Goal: Information Seeking & Learning: Learn about a topic

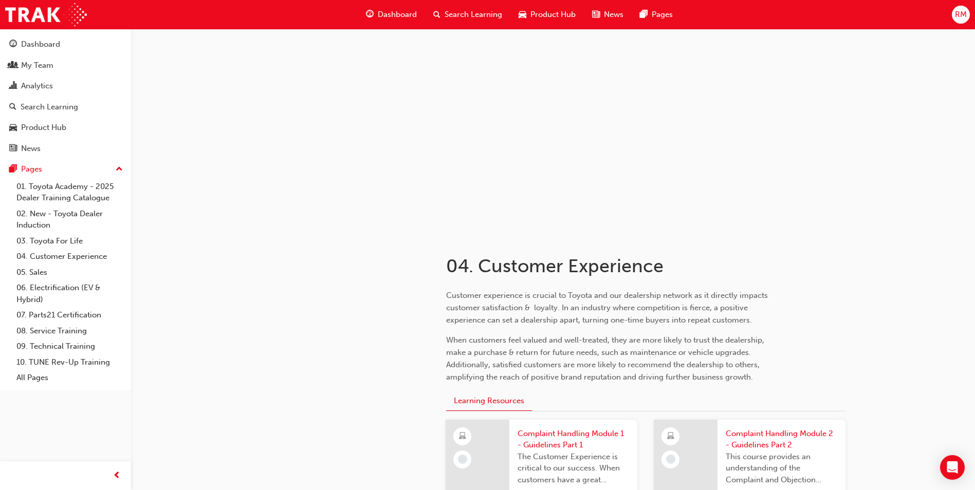
scroll to position [206, 0]
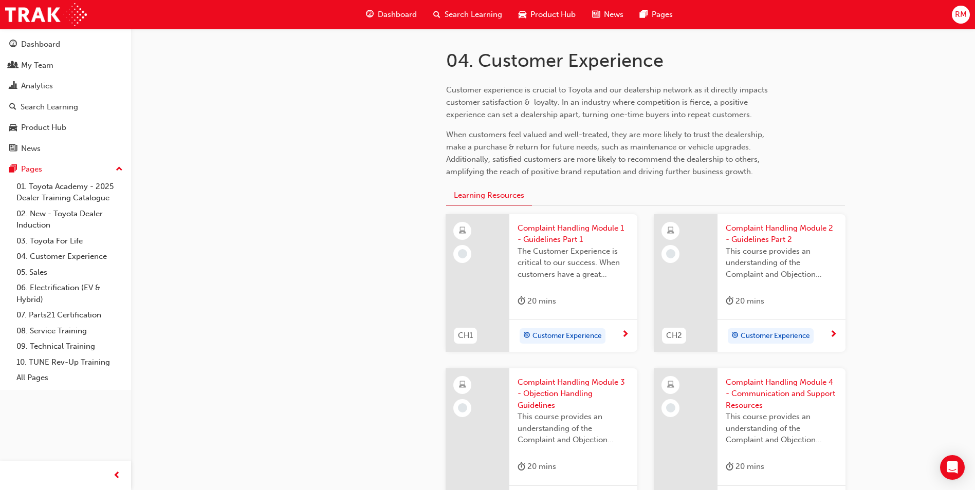
click at [570, 334] on span "Customer Experience" at bounding box center [566, 336] width 69 height 12
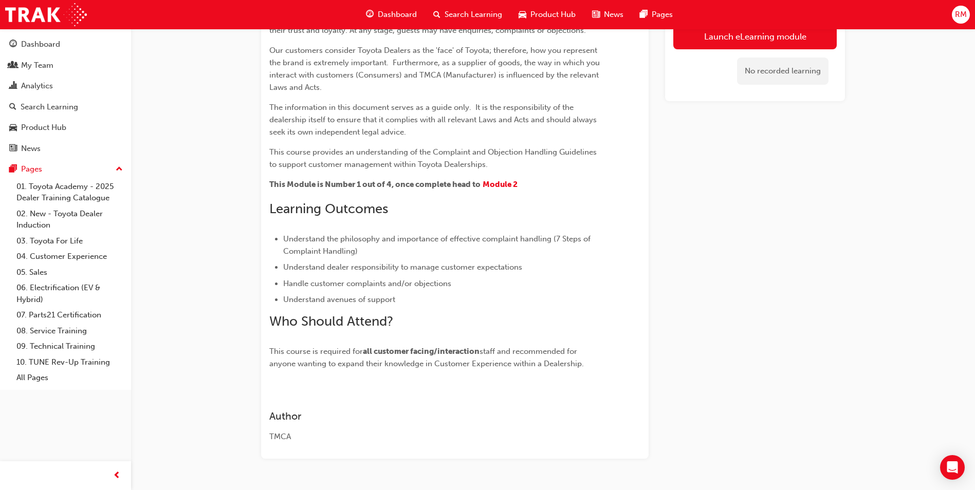
scroll to position [154, 0]
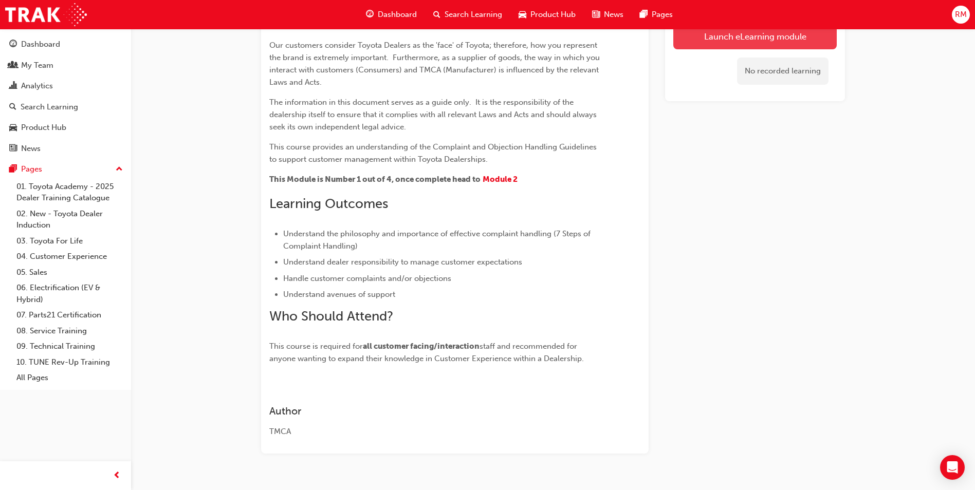
click at [687, 36] on link "Launch eLearning module" at bounding box center [754, 37] width 163 height 26
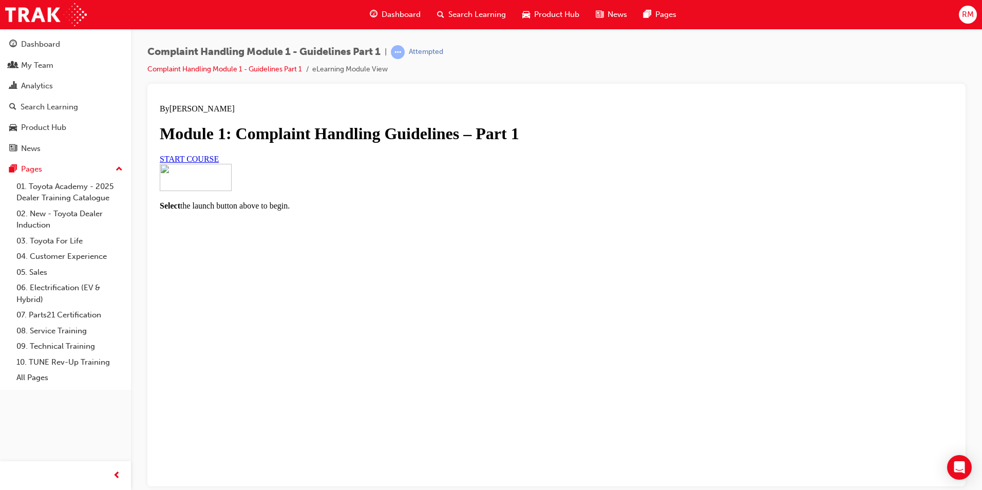
click at [219, 163] on link "START COURSE" at bounding box center [189, 158] width 59 height 9
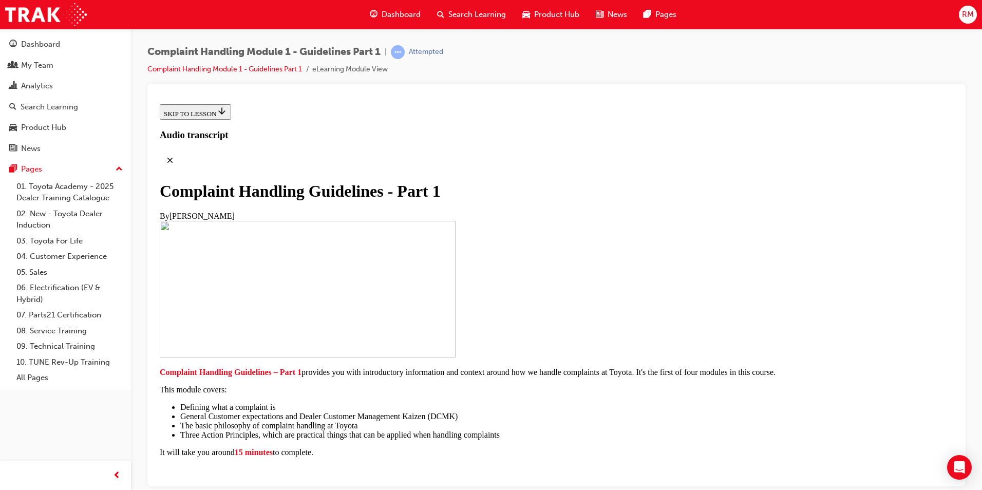
scroll to position [154, 0]
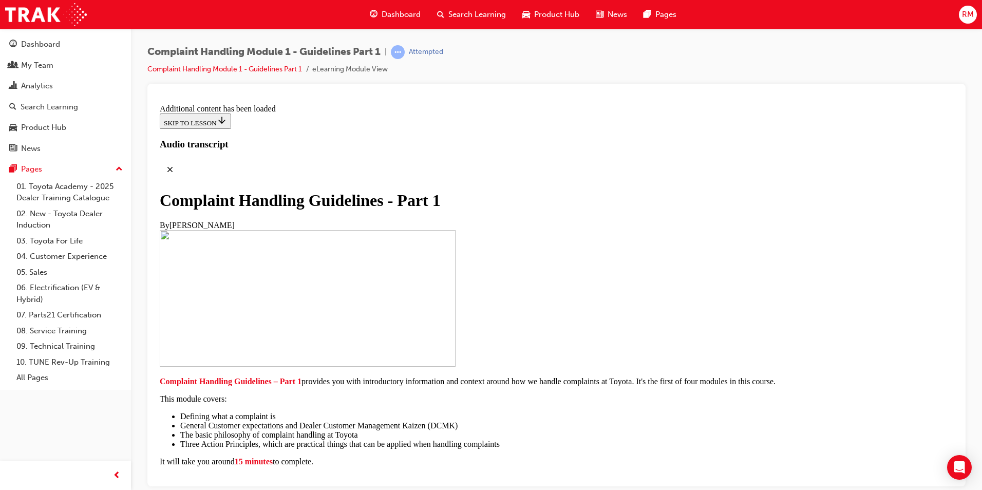
scroll to position [710, 0]
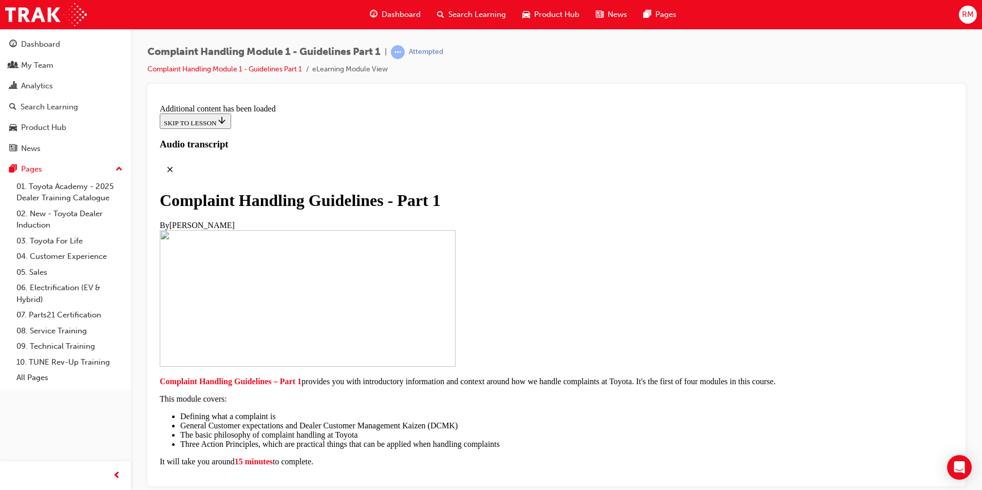
scroll to position [1205, 0]
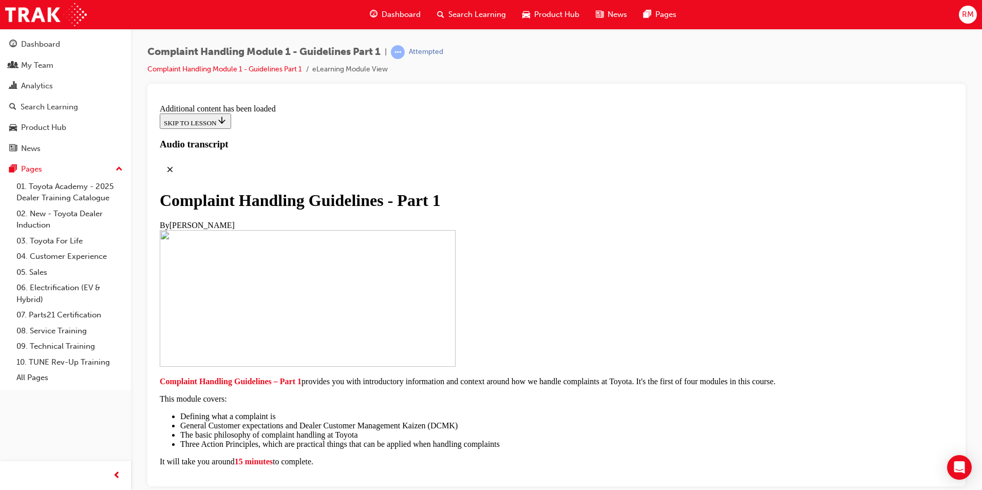
scroll to position [4096, 0]
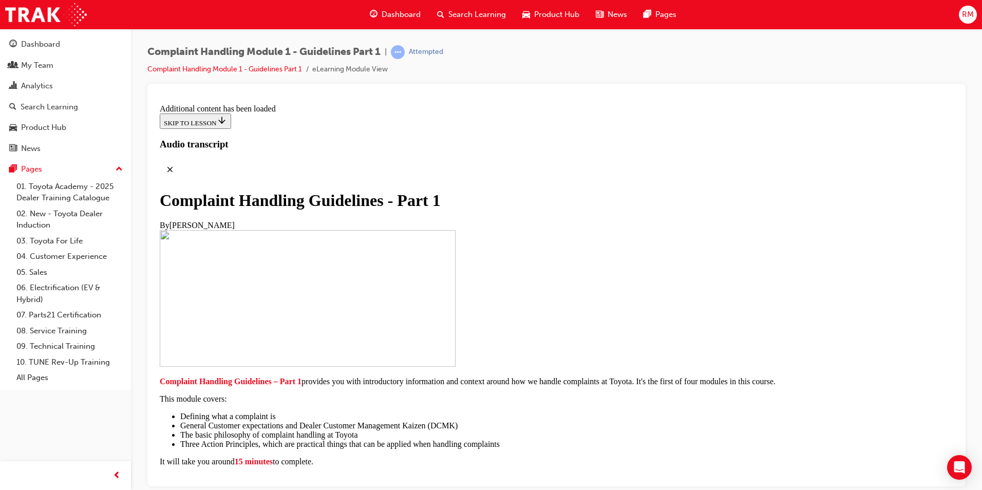
scroll to position [6177, 0]
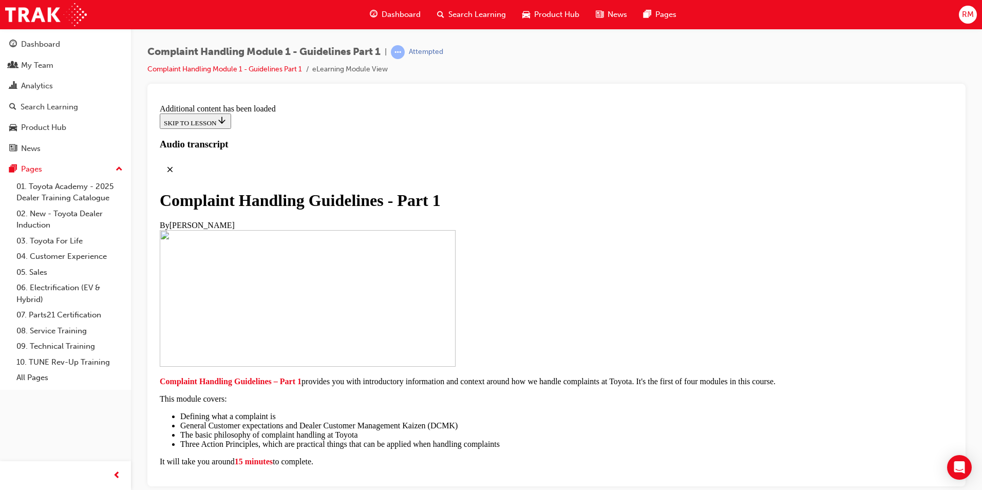
radio input "true"
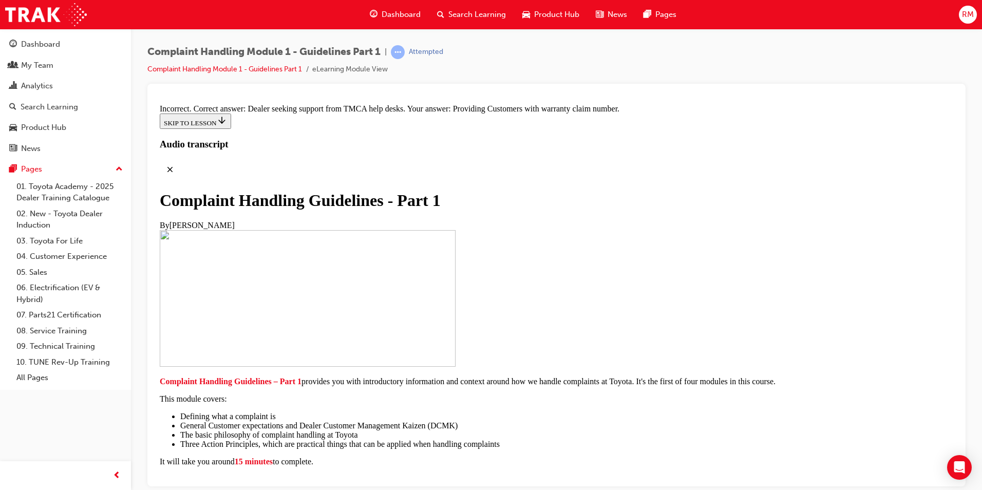
radio input "true"
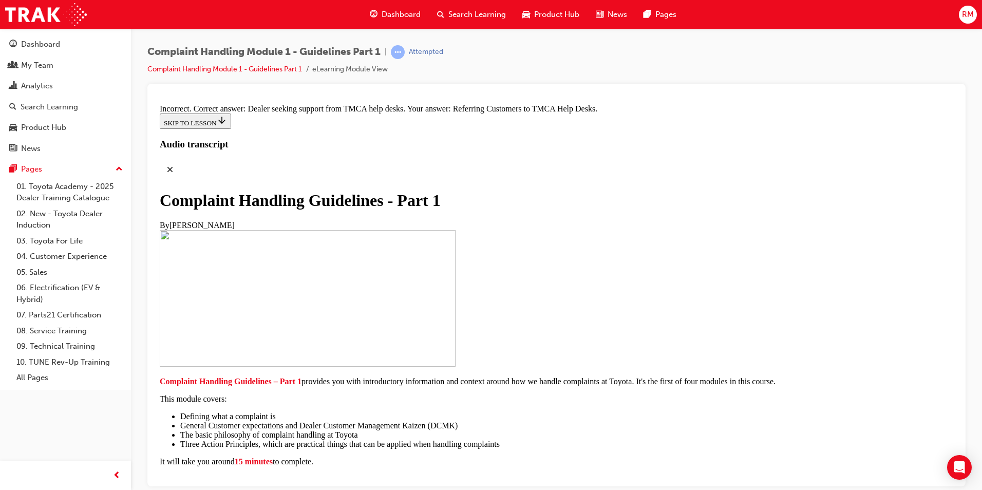
radio input "true"
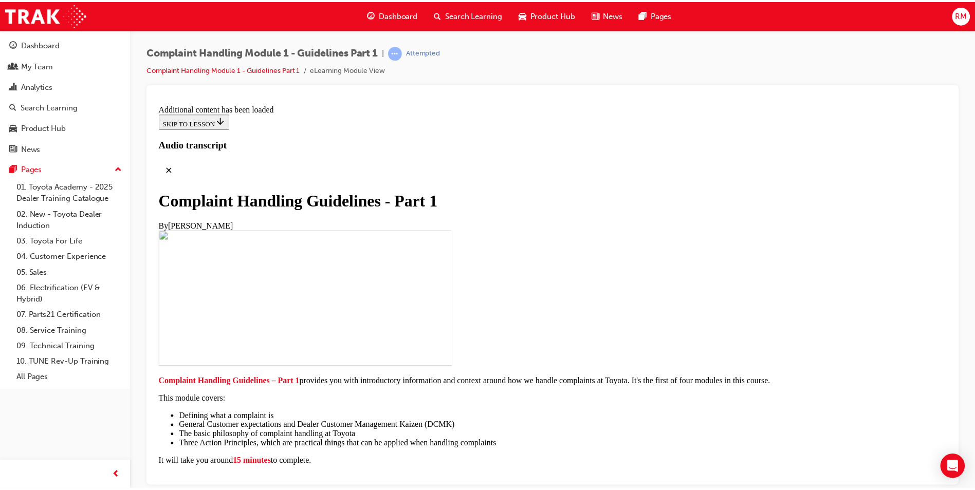
scroll to position [7555, 0]
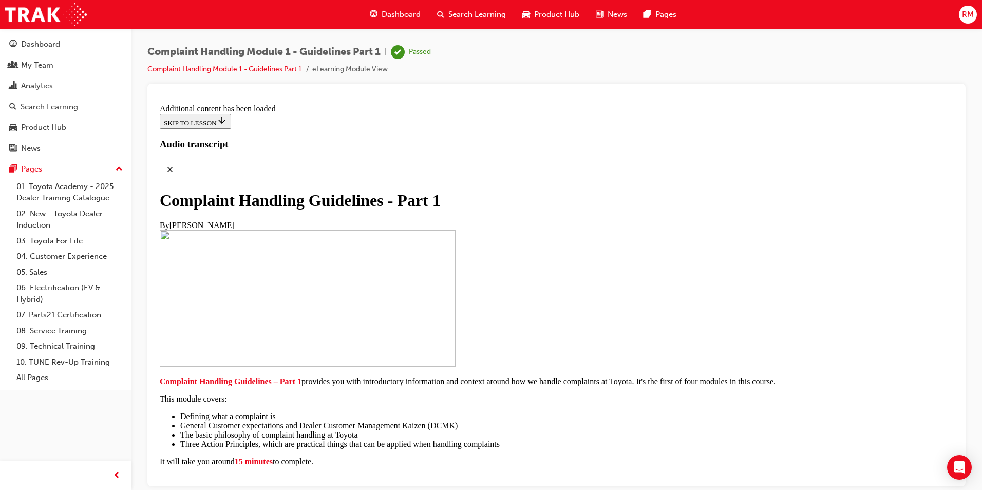
click at [90, 112] on div "Search Learning" at bounding box center [65, 107] width 113 height 13
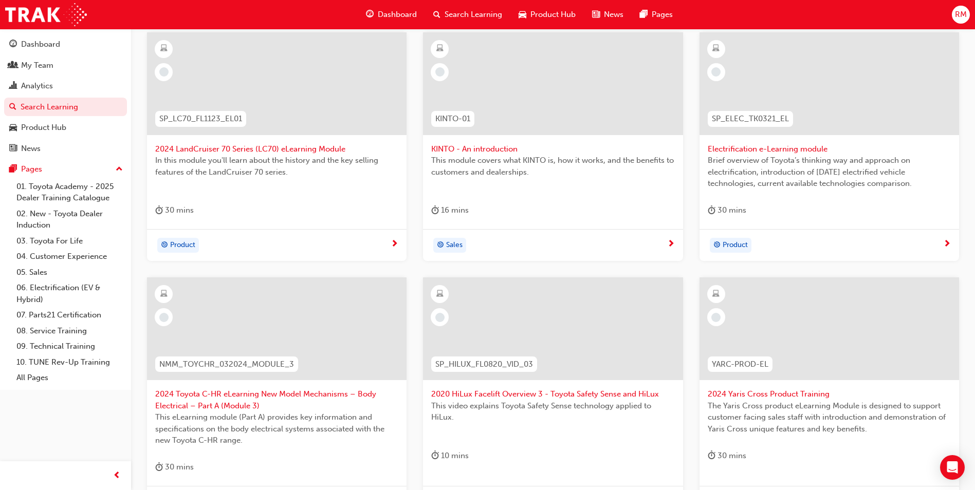
scroll to position [257, 0]
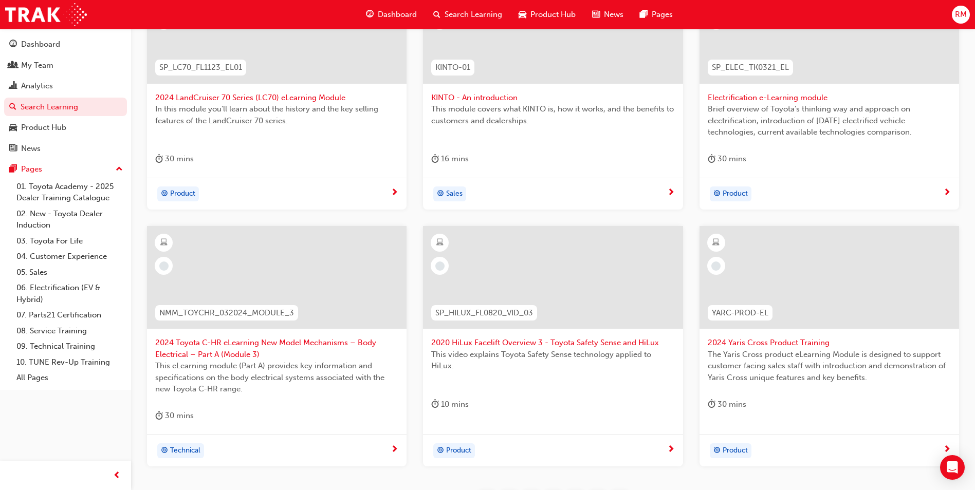
click at [746, 100] on span "Electrification e-Learning module" at bounding box center [828, 98] width 243 height 12
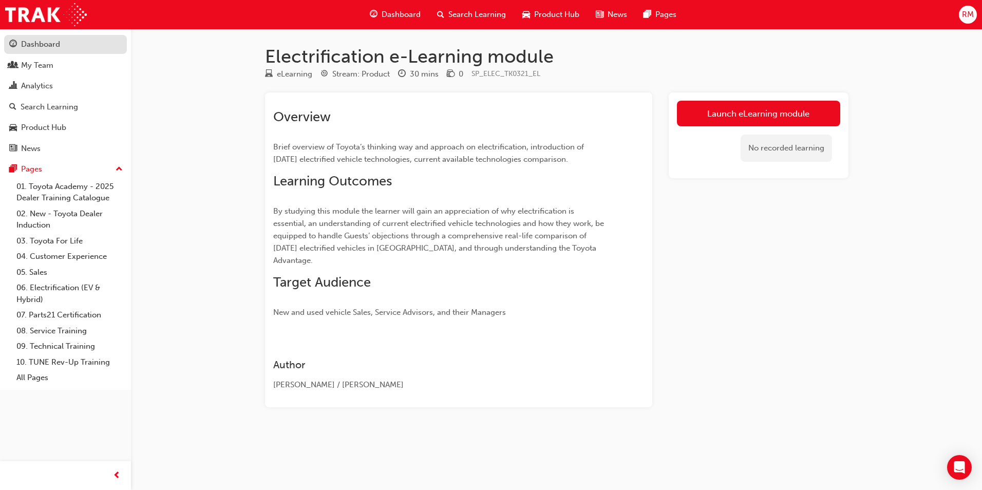
click at [66, 47] on div "Dashboard" at bounding box center [65, 44] width 113 height 13
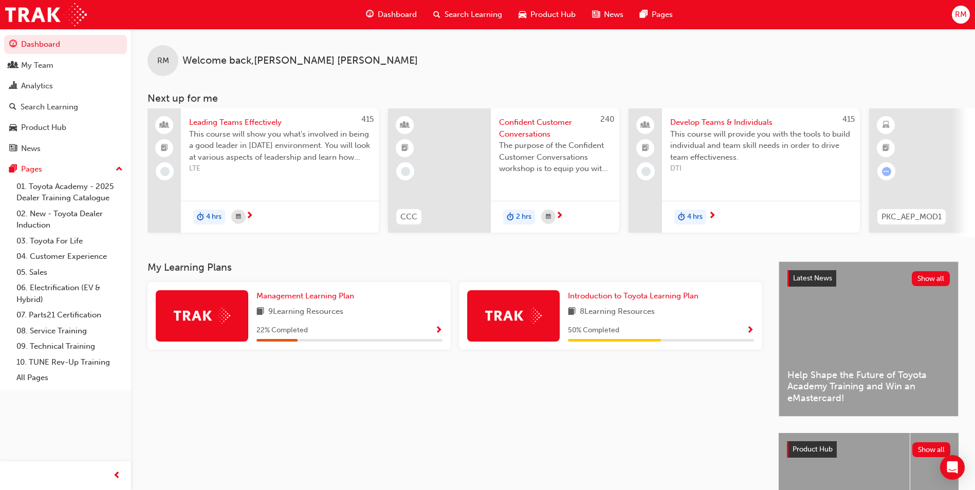
click at [619, 324] on div "Introduction to Toyota Learning Plan 8 Learning Resources 50 % Completed" at bounding box center [661, 315] width 186 height 51
click at [628, 301] on span "Introduction to Toyota Learning Plan" at bounding box center [633, 295] width 130 height 9
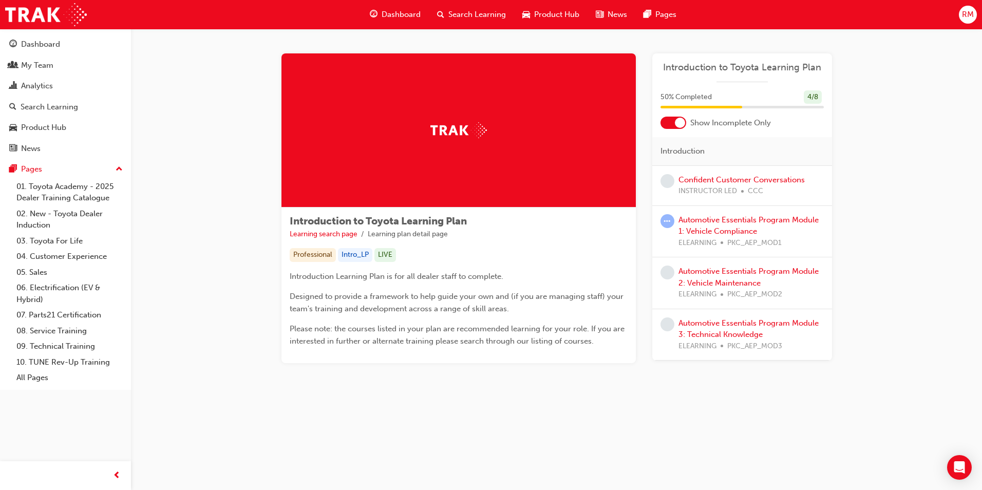
click at [682, 125] on div at bounding box center [680, 123] width 10 height 10
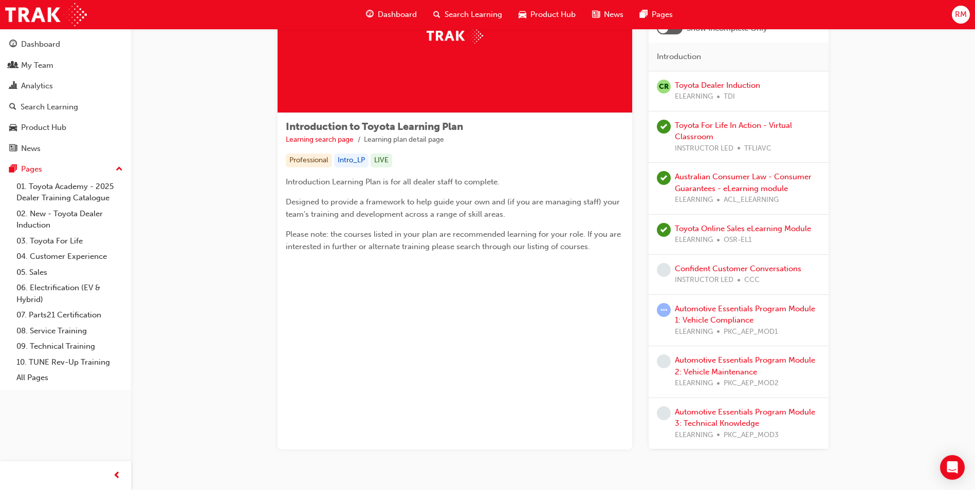
scroll to position [103, 0]
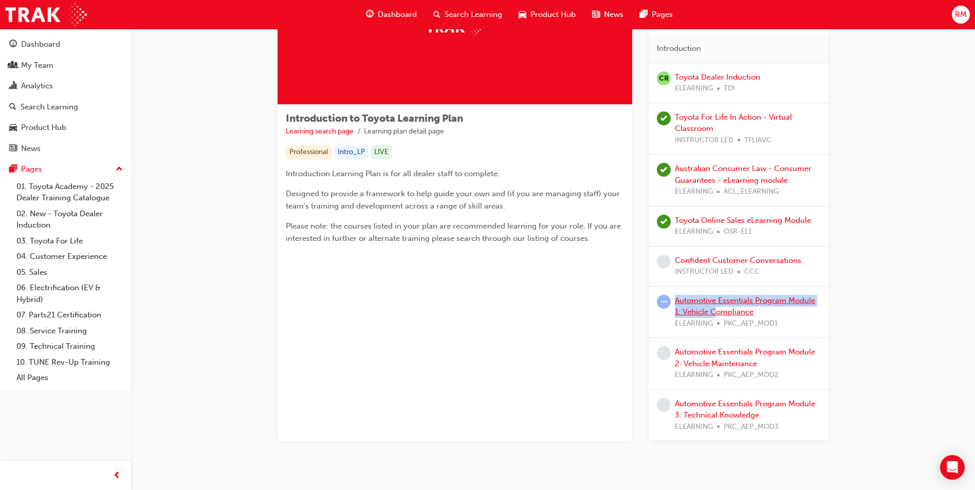
drag, startPoint x: 659, startPoint y: 303, endPoint x: 731, endPoint y: 312, distance: 73.0
click at [731, 312] on div "Automotive Essentials Program Module 1: Vehicle Compliance ELEARNING PKC_AEP_MO…" at bounding box center [738, 312] width 163 height 35
drag, startPoint x: 731, startPoint y: 312, endPoint x: 831, endPoint y: 292, distance: 101.6
click at [831, 292] on div "Introduction to Toyota Learning Plan Learning search page Learning plan detail …" at bounding box center [553, 213] width 584 height 524
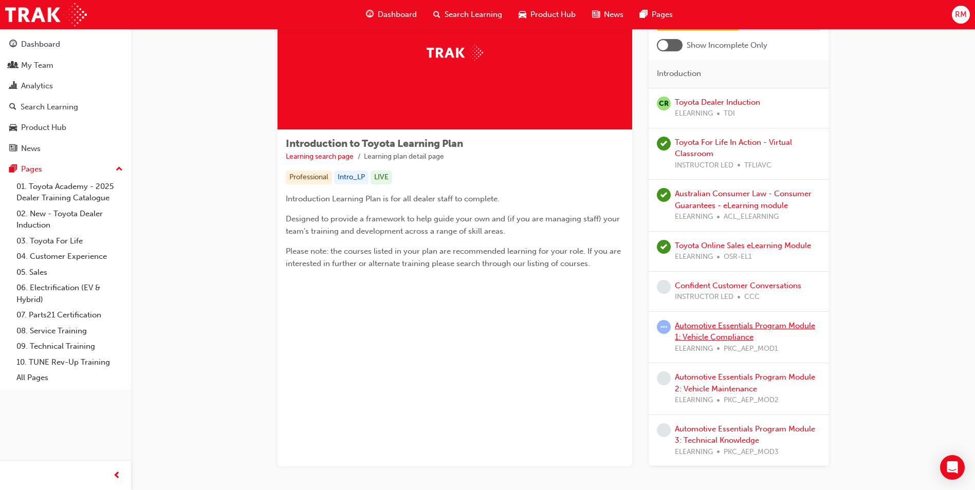
scroll to position [26, 0]
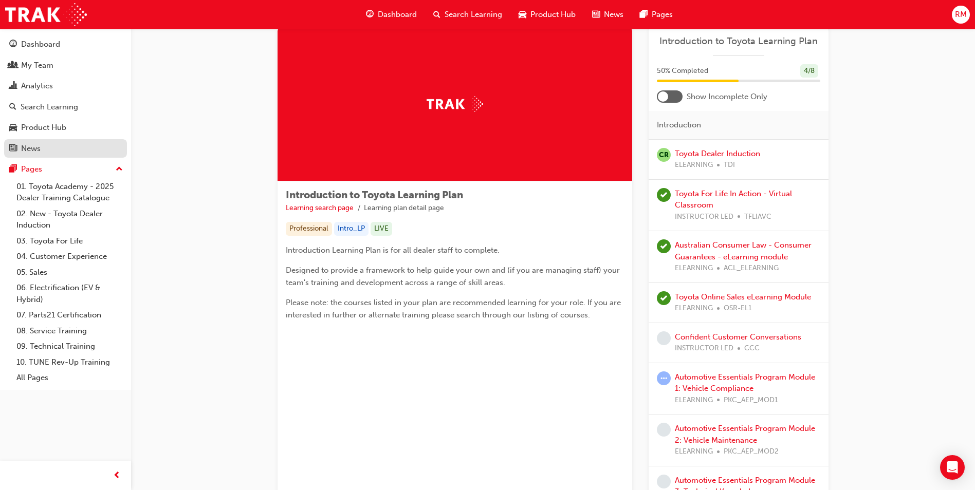
click at [73, 144] on div "News" at bounding box center [65, 148] width 113 height 13
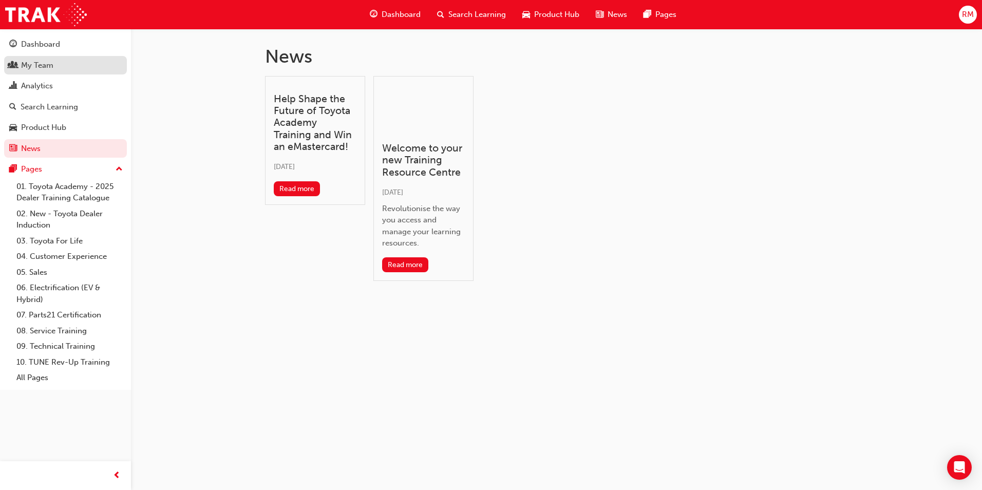
click at [49, 61] on div "My Team" at bounding box center [37, 66] width 32 height 12
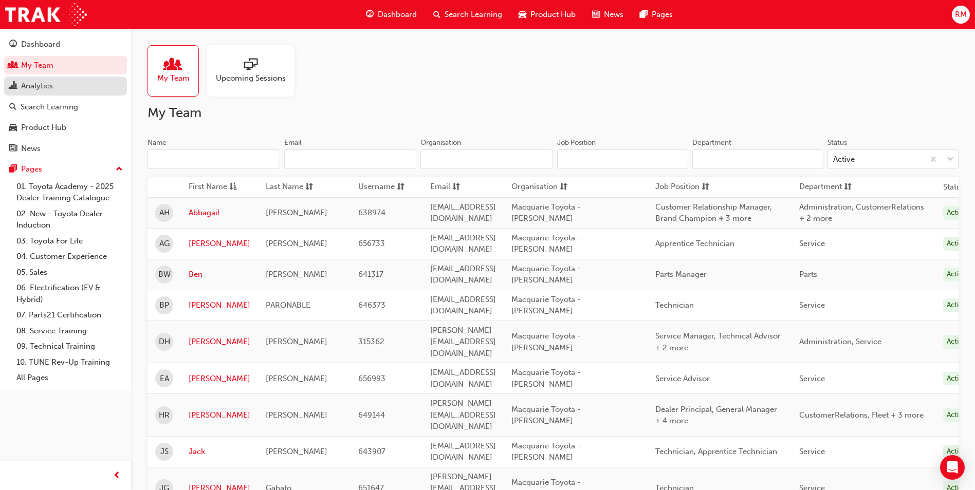
click at [42, 84] on div "Analytics" at bounding box center [37, 86] width 32 height 12
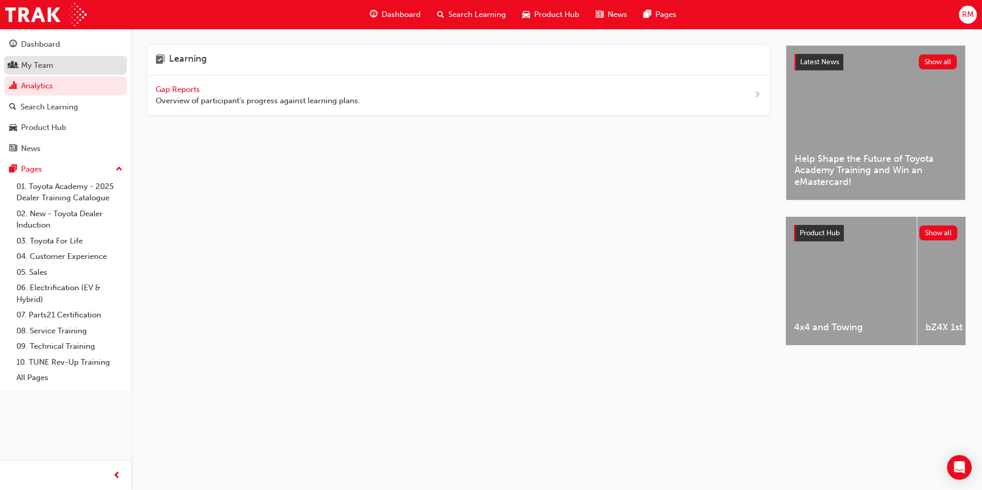
click at [45, 72] on link "My Team" at bounding box center [65, 65] width 123 height 19
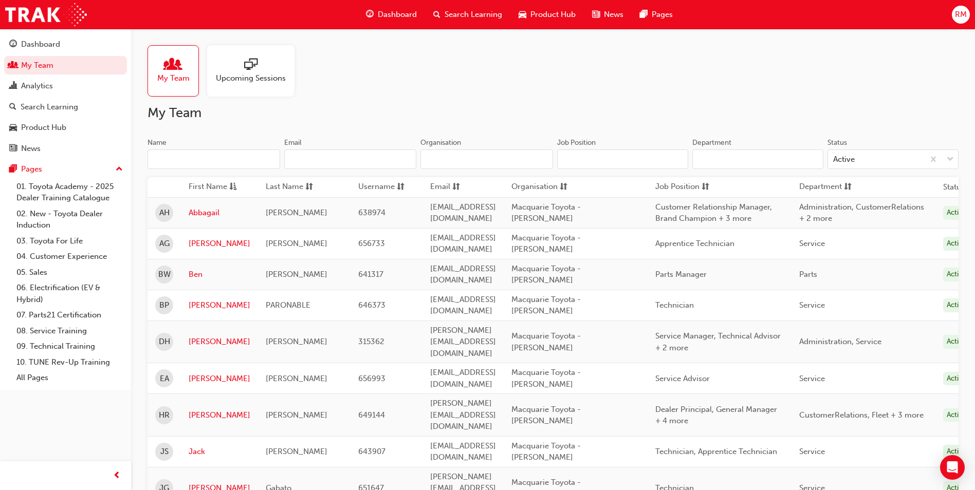
click at [237, 78] on span "Upcoming Sessions" at bounding box center [251, 78] width 70 height 12
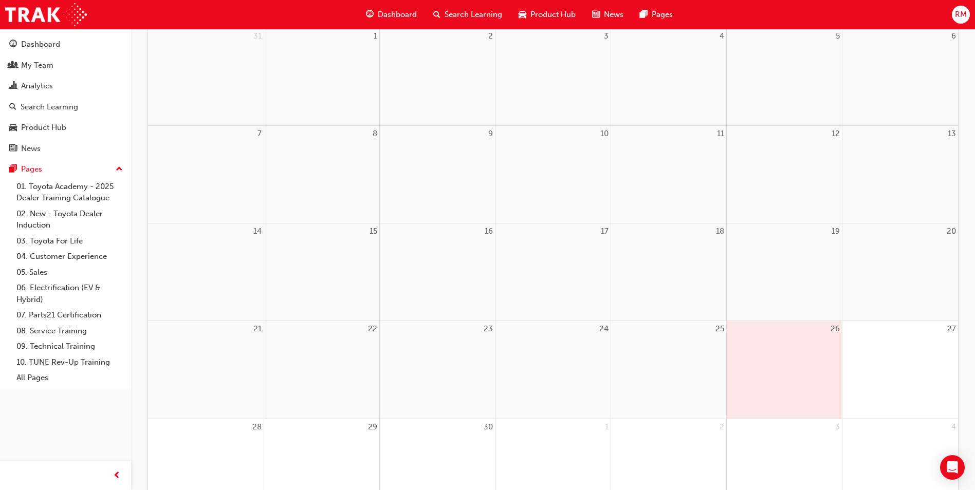
scroll to position [206, 0]
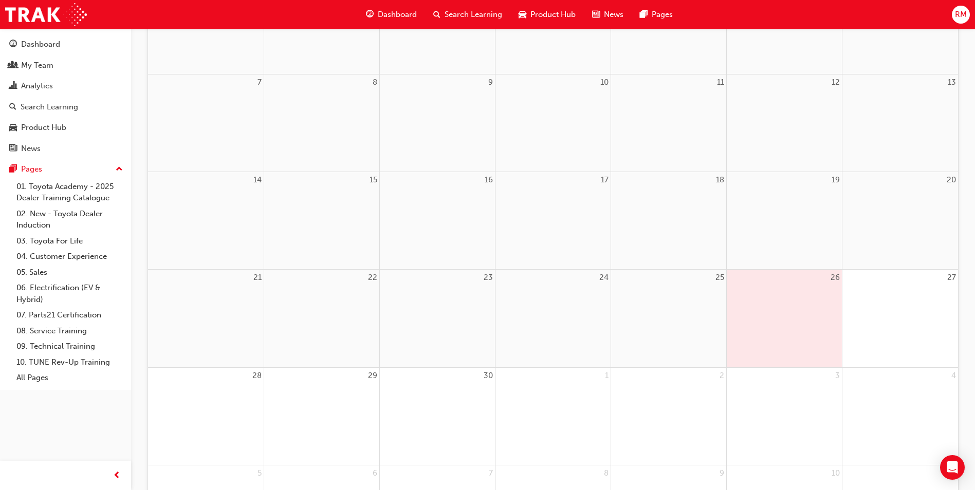
click at [775, 309] on div "26" at bounding box center [783, 318] width 115 height 97
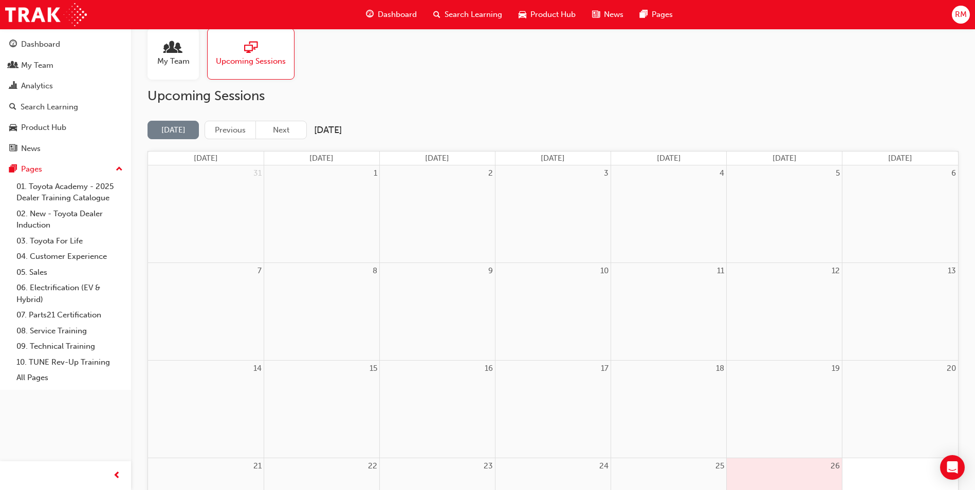
scroll to position [0, 0]
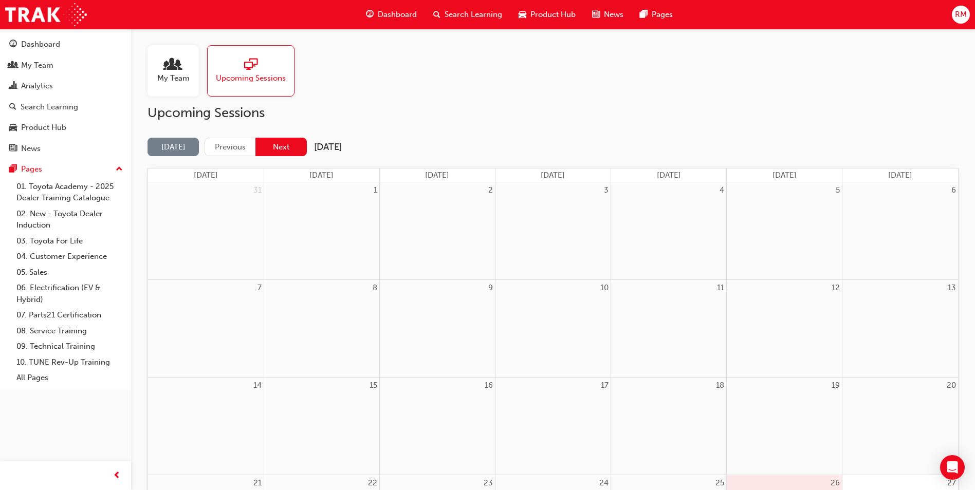
drag, startPoint x: 277, startPoint y: 150, endPoint x: 258, endPoint y: 154, distance: 18.9
click at [258, 154] on button "Next" at bounding box center [280, 147] width 51 height 19
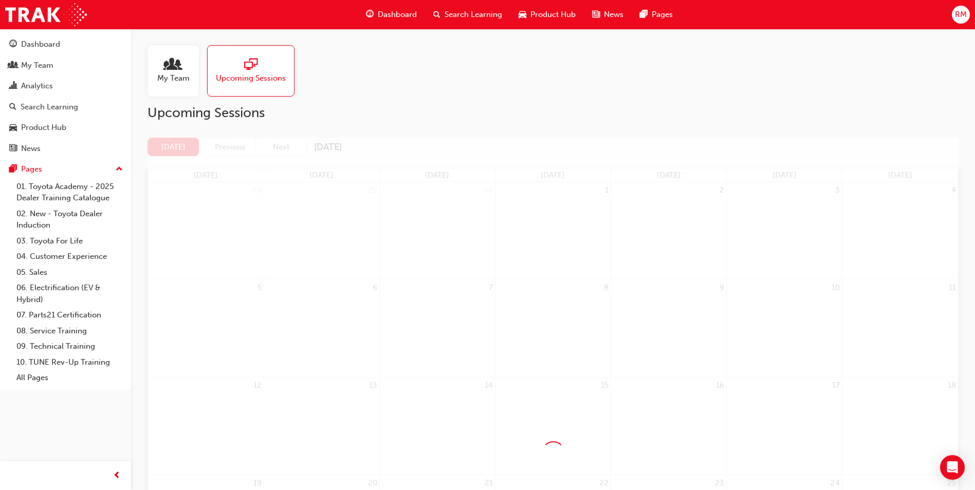
click at [245, 148] on div at bounding box center [552, 453] width 811 height 631
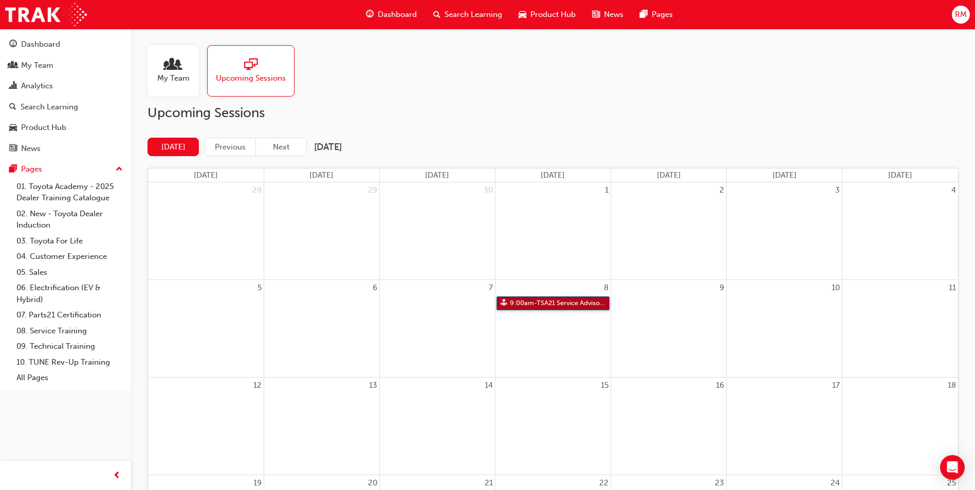
click at [524, 302] on link "9:00am - TSA21 Service Advisor Course ( face to face)" at bounding box center [552, 303] width 113 height 14
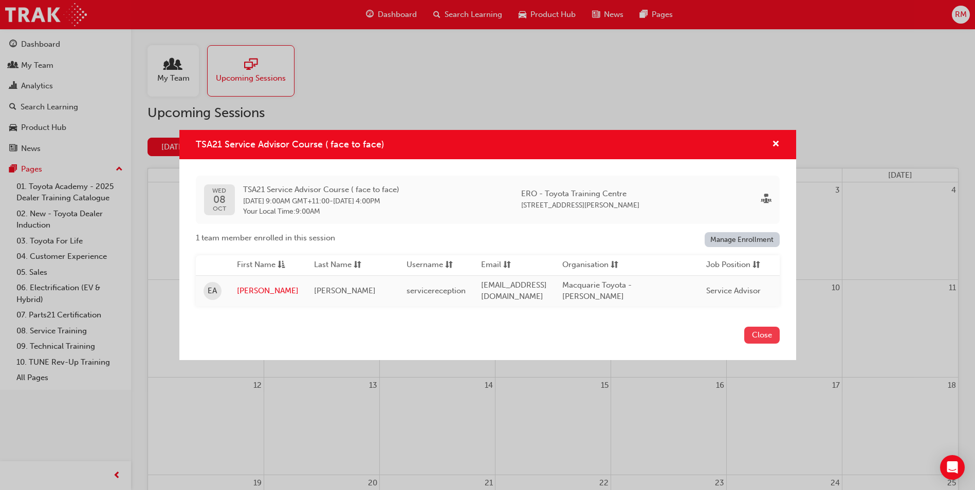
click at [766, 333] on button "Close" at bounding box center [761, 335] width 35 height 17
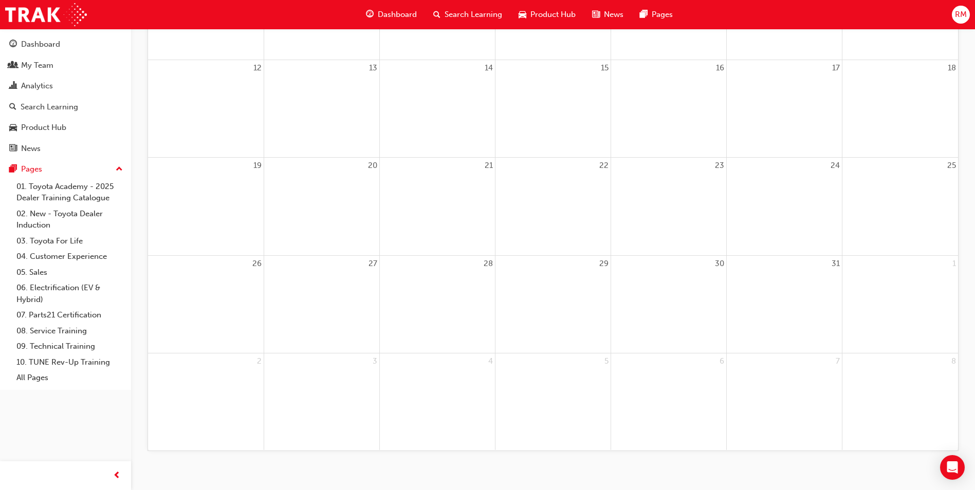
scroll to position [329, 0]
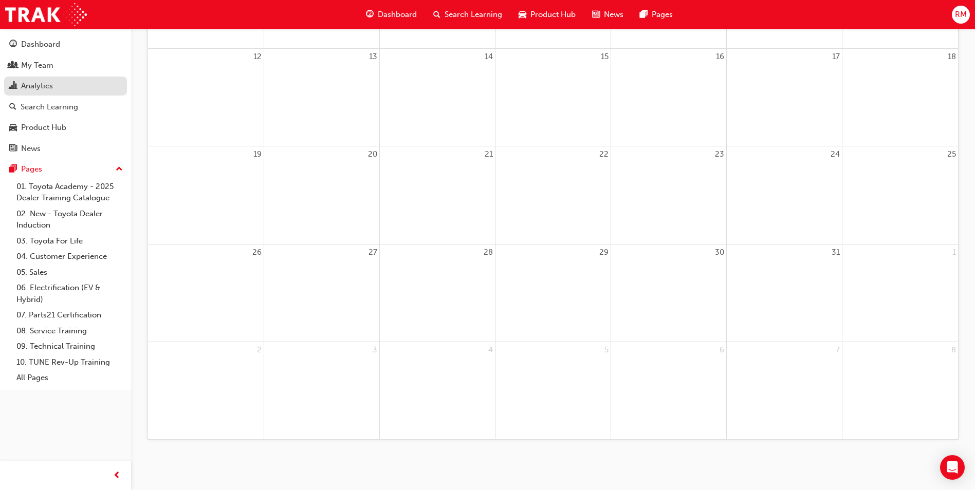
click at [47, 93] on link "Analytics" at bounding box center [65, 86] width 123 height 19
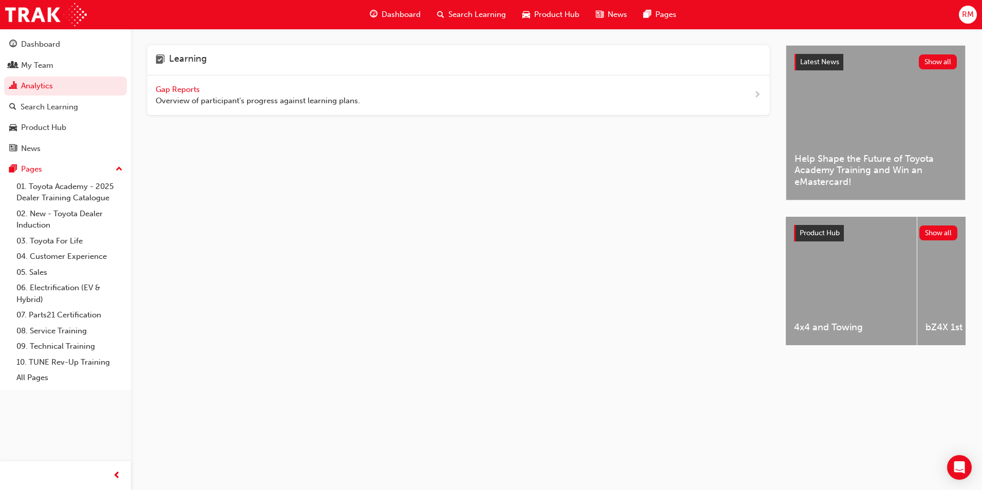
click at [185, 99] on span "Overview of participant's progress against learning plans." at bounding box center [258, 101] width 204 height 12
